Goal: Complete application form: Complete application form

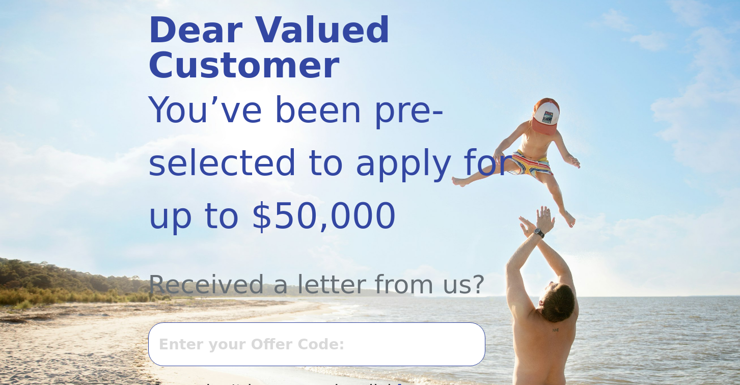
scroll to position [219, 0]
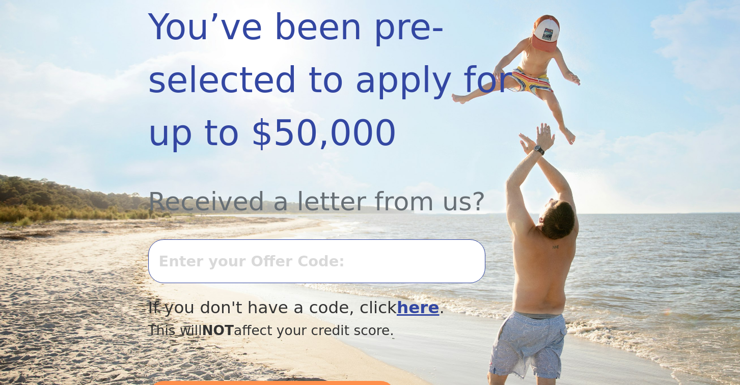
click at [297, 259] on input "text" at bounding box center [316, 262] width 337 height 44
type input "0917l-486061"
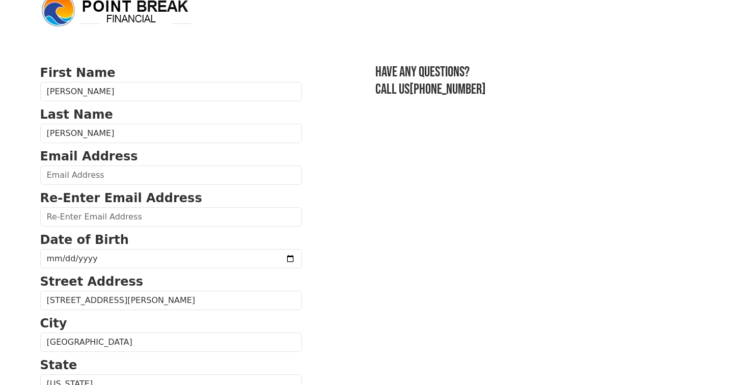
scroll to position [30, 0]
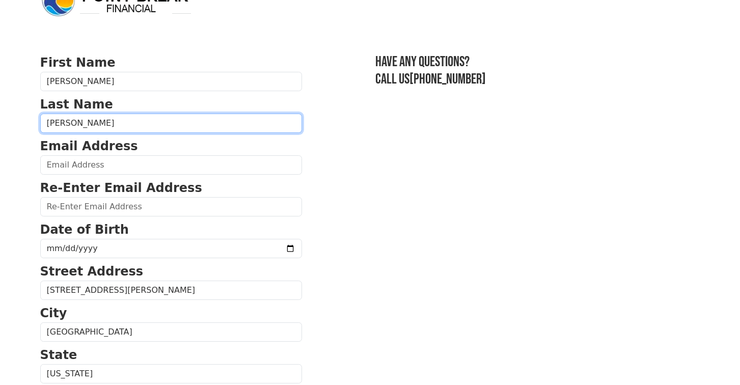
drag, startPoint x: 75, startPoint y: 124, endPoint x: 21, endPoint y: 124, distance: 54.5
type input "[PERSON_NAME]"
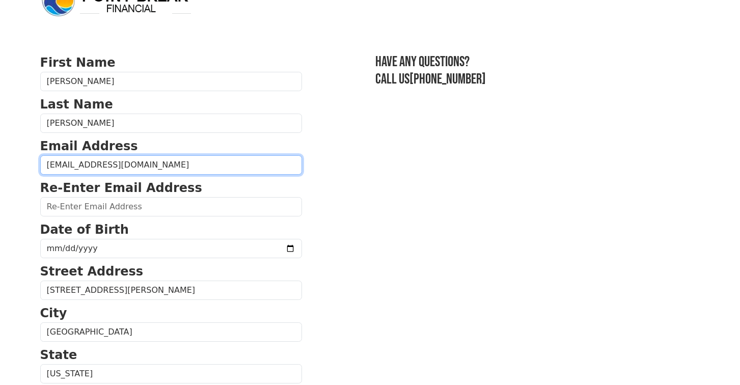
drag, startPoint x: 50, startPoint y: 163, endPoint x: 69, endPoint y: 163, distance: 18.4
click at [69, 163] on input "[EMAIL_ADDRESS][DOMAIN_NAME]" at bounding box center [171, 164] width 262 height 19
drag, startPoint x: 48, startPoint y: 164, endPoint x: 143, endPoint y: 169, distance: 94.9
click at [143, 169] on input "[EMAIL_ADDRESS][DOMAIN_NAME]" at bounding box center [171, 164] width 262 height 19
type input "[EMAIL_ADDRESS][DOMAIN_NAME]"
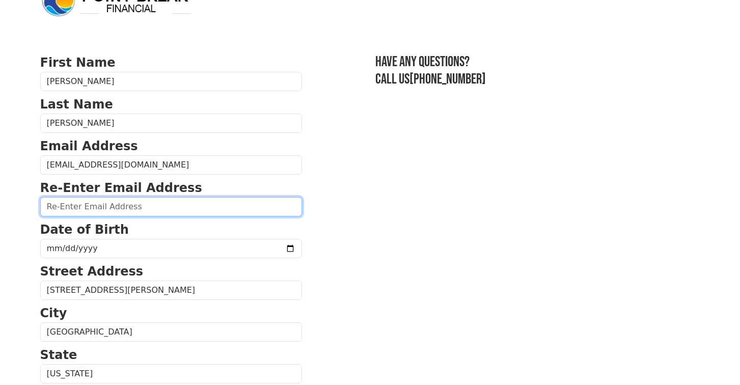
paste input "[EMAIL_ADDRESS][DOMAIN_NAME]"
type input "[EMAIL_ADDRESS][DOMAIN_NAME]"
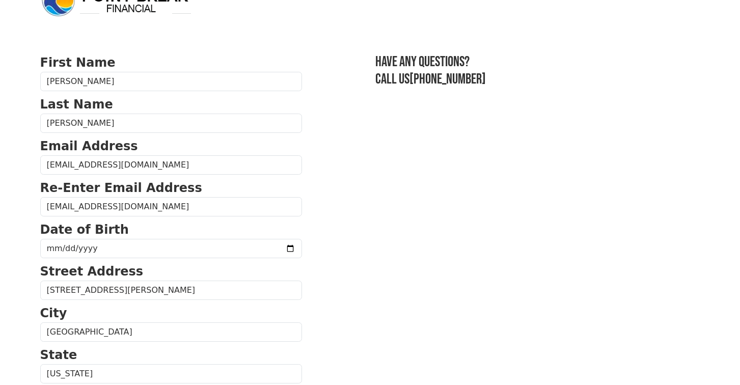
click at [95, 235] on strong "Date of Birth" at bounding box center [84, 230] width 89 height 14
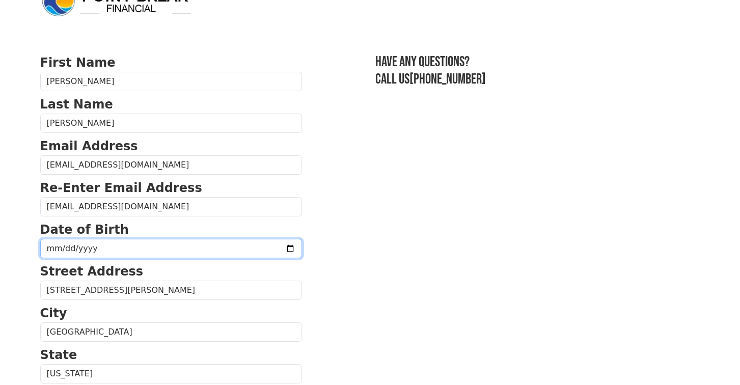
click at [54, 244] on input "date" at bounding box center [171, 248] width 262 height 19
click at [66, 244] on input "date" at bounding box center [171, 248] width 262 height 19
click at [86, 245] on input "date" at bounding box center [171, 248] width 262 height 19
type input "0010-03-12"
type input "[PHONE_NUMBER]"
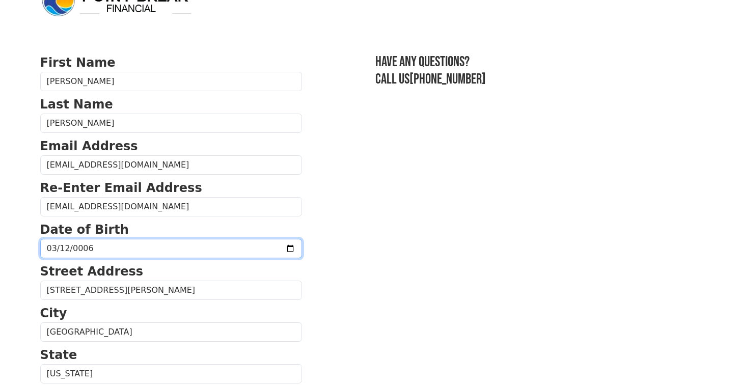
type input "0061-03-12"
type input "0006-03-12"
type input "0199-03-12"
click at [124, 253] on input "[DATE]" at bounding box center [171, 248] width 262 height 19
click at [112, 245] on input "[DATE]" at bounding box center [171, 248] width 262 height 19
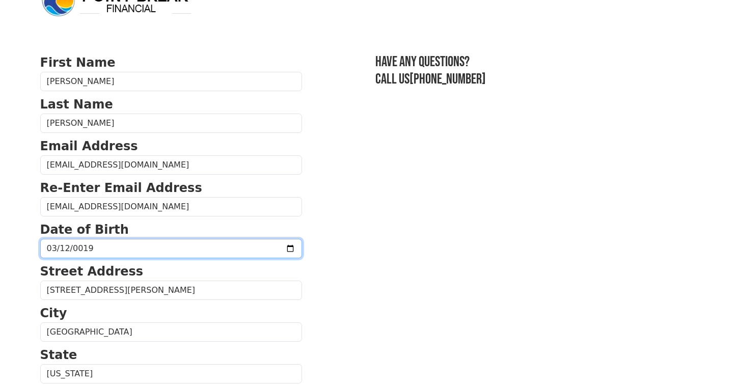
drag, startPoint x: 71, startPoint y: 245, endPoint x: 81, endPoint y: 246, distance: 9.7
click at [81, 246] on input "[DATE]" at bounding box center [171, 248] width 262 height 19
click at [66, 248] on input "[DATE]" at bounding box center [171, 248] width 262 height 19
type input "[DATE]"
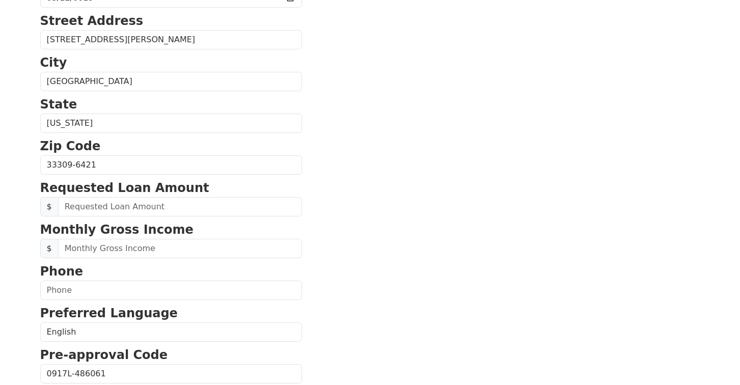
scroll to position [288, 0]
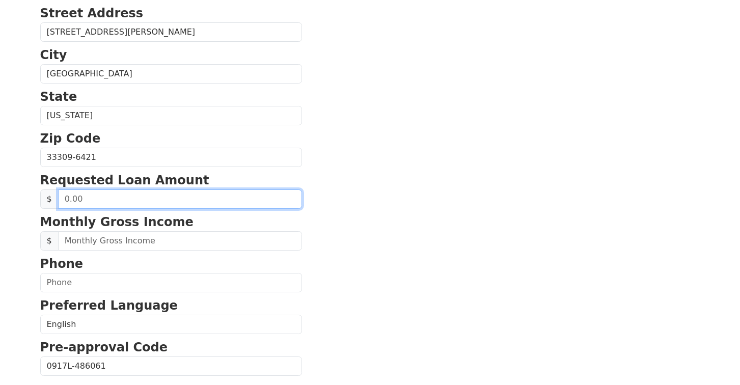
click at [119, 200] on input "text" at bounding box center [180, 199] width 244 height 19
type input "20,000.00"
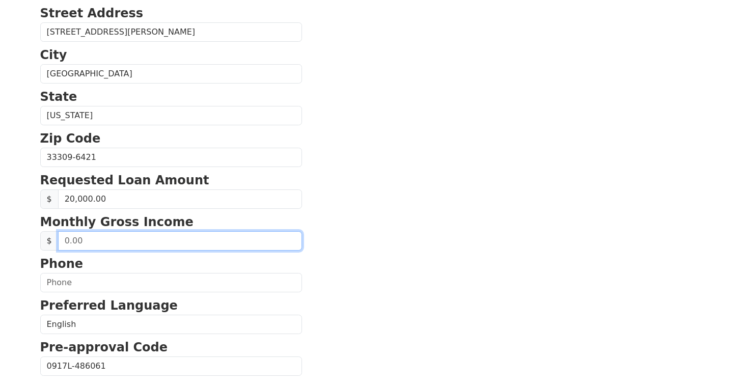
click at [109, 237] on input "text" at bounding box center [180, 240] width 244 height 19
drag, startPoint x: 78, startPoint y: 247, endPoint x: 53, endPoint y: 247, distance: 25.0
click at [53, 247] on div "$" at bounding box center [171, 240] width 262 height 19
drag, startPoint x: 63, startPoint y: 241, endPoint x: 123, endPoint y: 239, distance: 60.2
click at [122, 239] on input "0.00" at bounding box center [180, 240] width 244 height 19
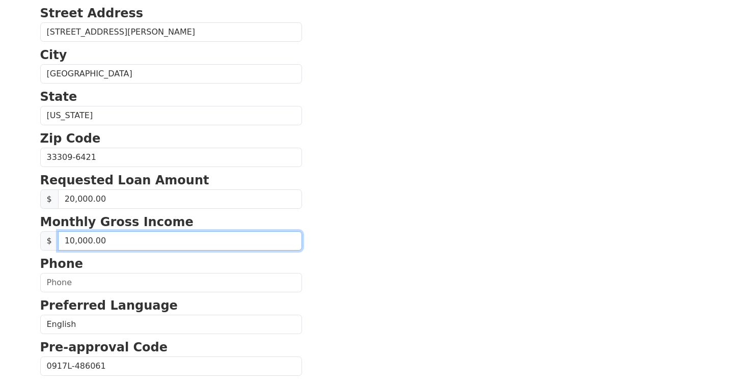
click at [123, 239] on input "10,000.00" at bounding box center [180, 240] width 244 height 19
type input "8,000.00"
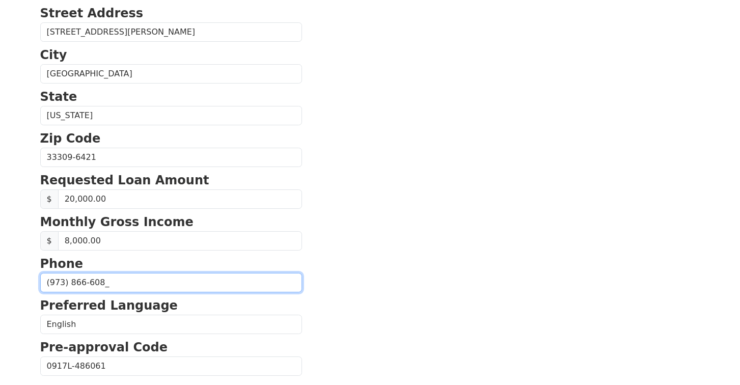
type input "[PHONE_NUMBER]"
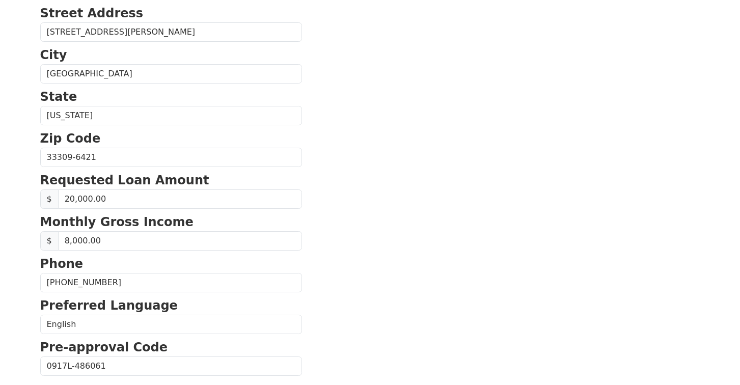
click at [458, 279] on section "First Name [PERSON_NAME] Last Name [PERSON_NAME] Email Address [EMAIL_ADDRESS][…" at bounding box center [370, 158] width 660 height 727
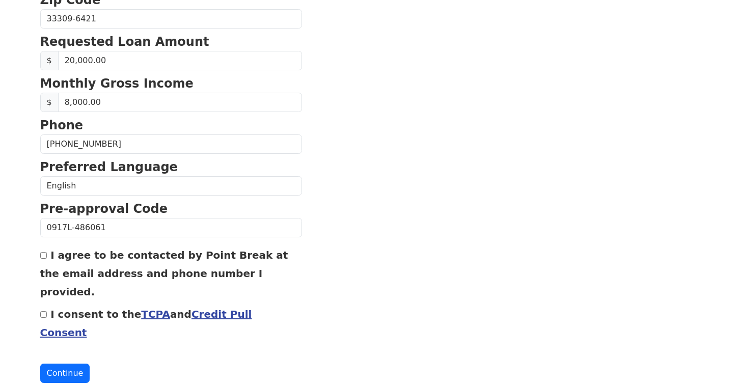
scroll to position [426, 0]
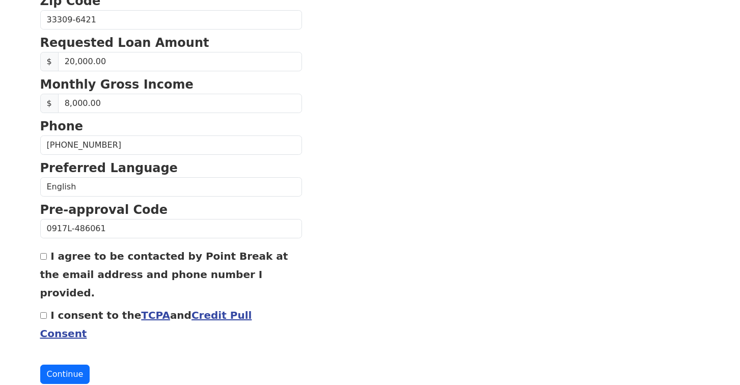
click at [44, 312] on input "I consent to the TCPA and Credit Pull Consent" at bounding box center [43, 315] width 7 height 7
checkbox input "true"
click at [45, 260] on input "I agree to be contacted by Point Break at the email address and phone number I …" at bounding box center [43, 256] width 7 height 7
checkbox input "true"
click at [81, 365] on button "Continue" at bounding box center [65, 374] width 50 height 19
